Goal: Transaction & Acquisition: Purchase product/service

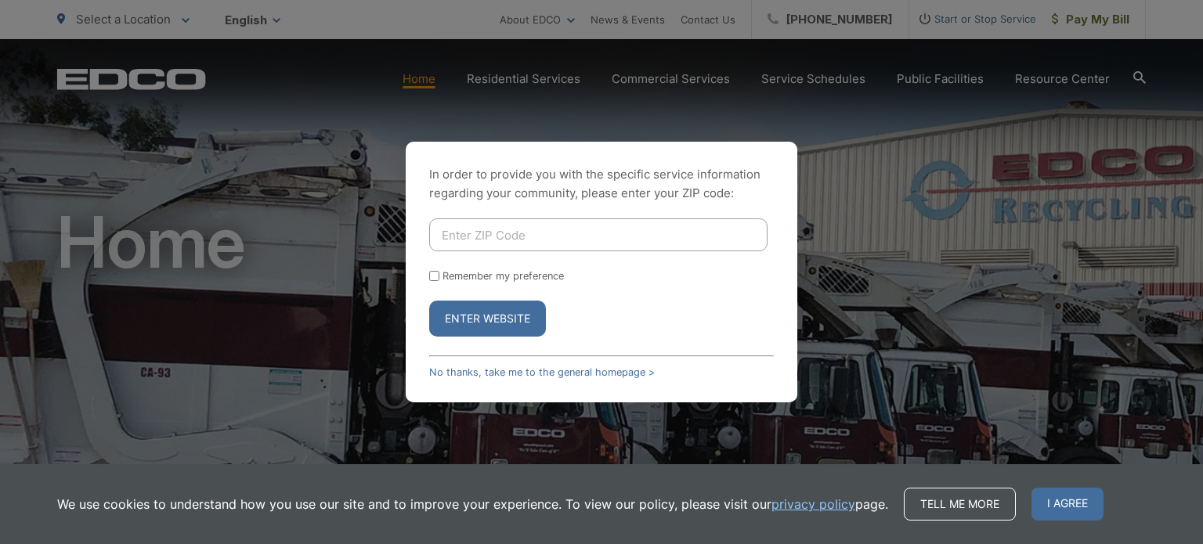
click at [537, 236] on input "Enter ZIP Code" at bounding box center [598, 234] width 338 height 33
type input "91902"
click at [429, 273] on input "Remember my preference" at bounding box center [434, 276] width 10 height 10
checkbox input "true"
click at [475, 323] on button "Enter Website" at bounding box center [487, 319] width 117 height 36
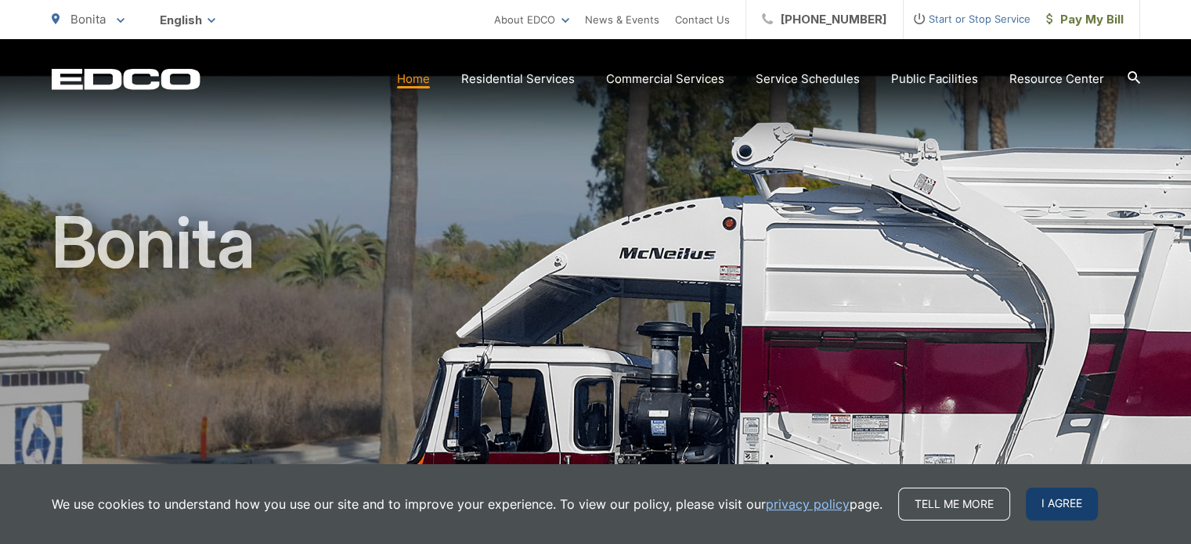
click at [1049, 502] on span "I agree" at bounding box center [1062, 504] width 72 height 33
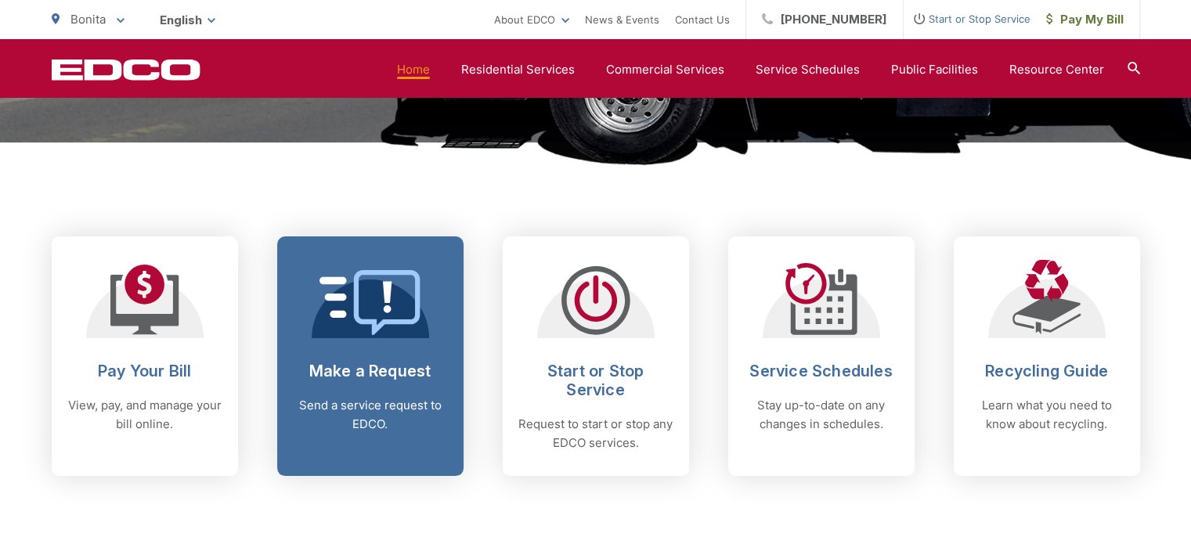
scroll to position [548, 0]
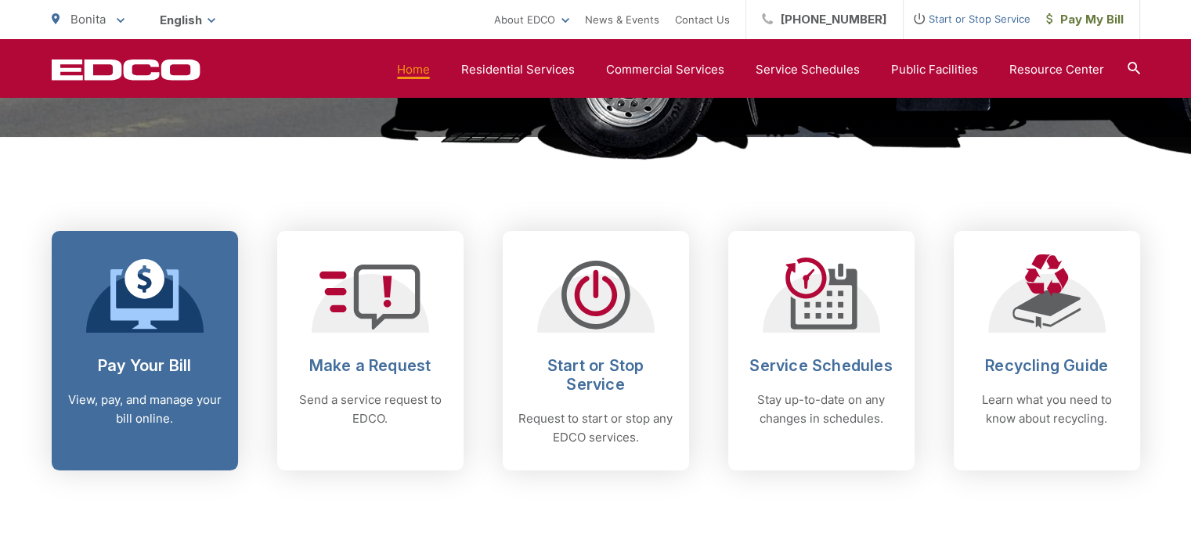
click at [165, 332] on span at bounding box center [144, 296] width 69 height 74
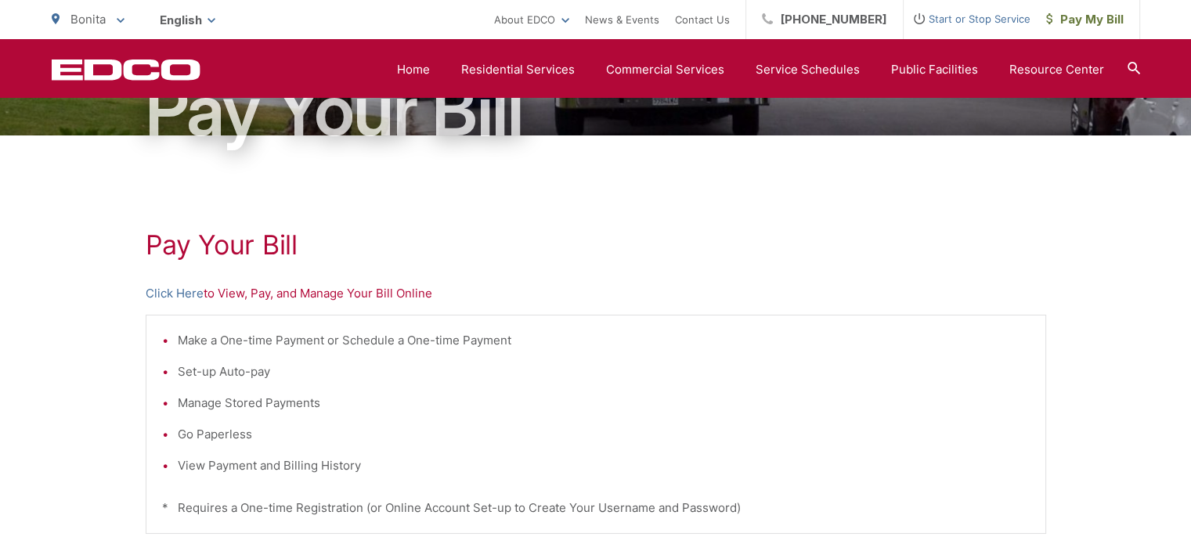
scroll to position [177, 0]
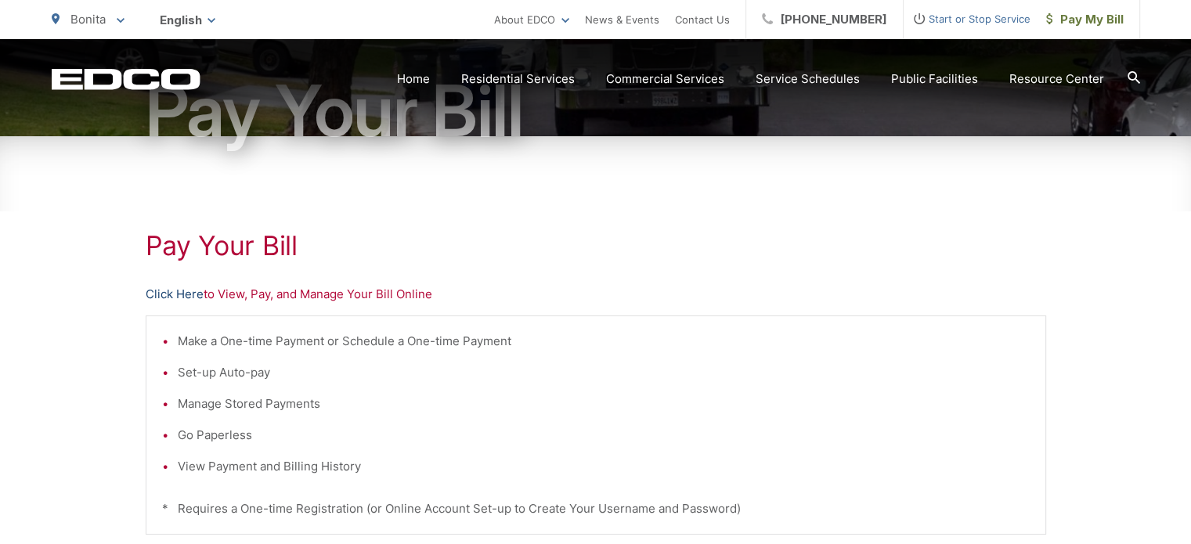
click at [187, 299] on link "Click Here" at bounding box center [175, 294] width 58 height 19
